Goal: Transaction & Acquisition: Book appointment/travel/reservation

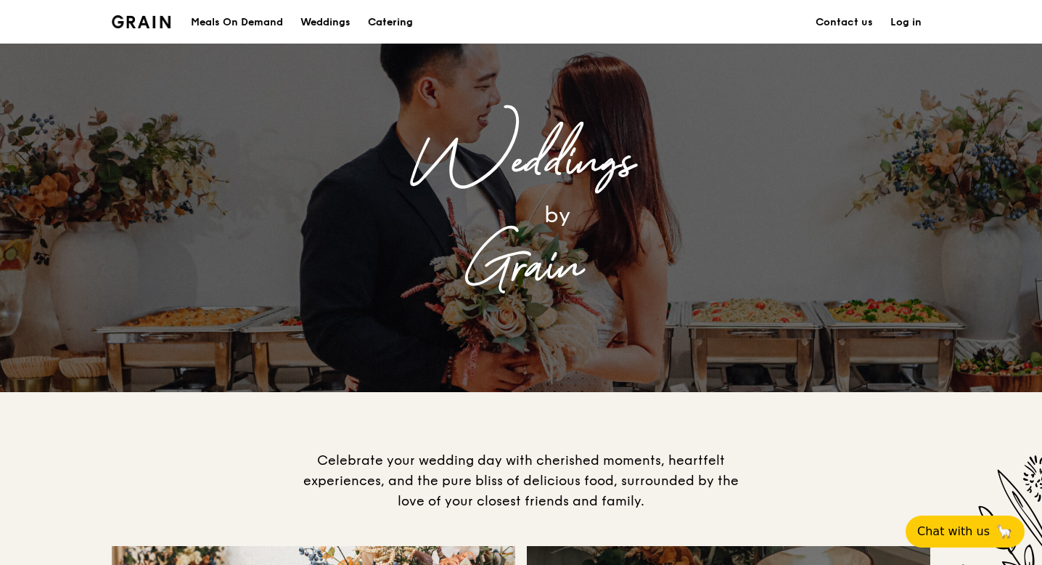
click at [409, 20] on div "Catering" at bounding box center [390, 23] width 45 height 44
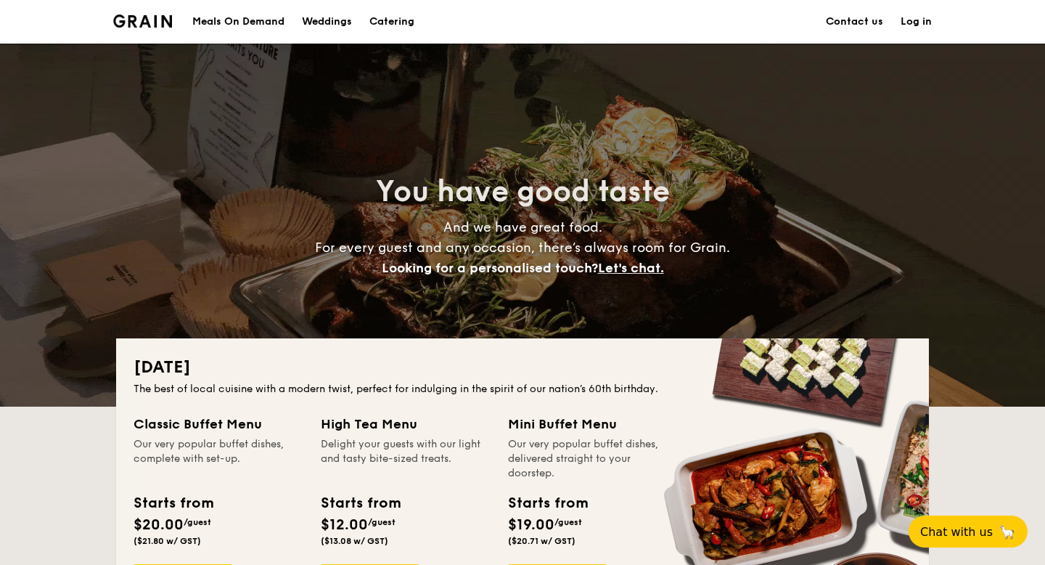
click at [137, 28] on li at bounding box center [148, 22] width 70 height 44
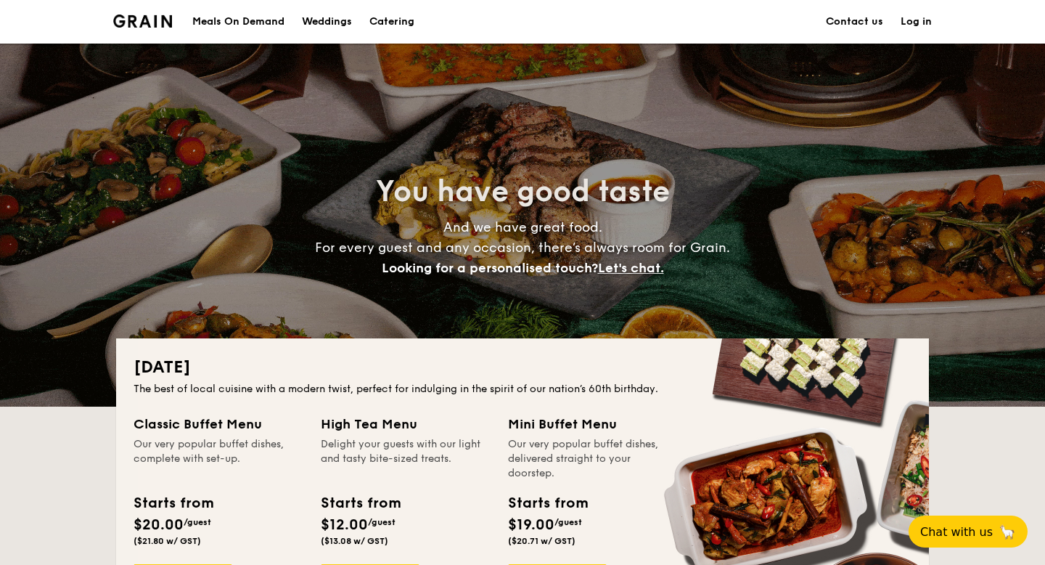
click at [142, 22] on img at bounding box center [142, 21] width 59 height 13
